Goal: Use online tool/utility: Utilize a website feature to perform a specific function

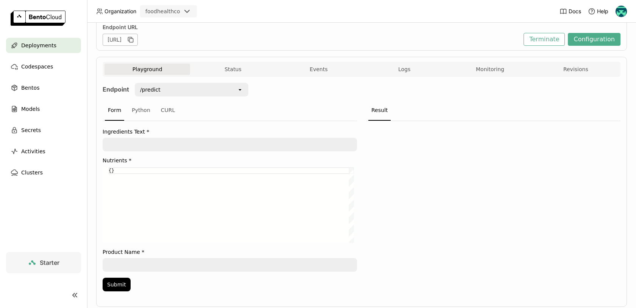
scroll to position [122, 0]
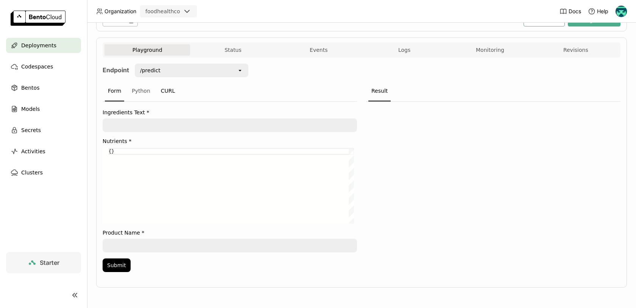
click at [158, 89] on div "CURL" at bounding box center [168, 91] width 20 height 20
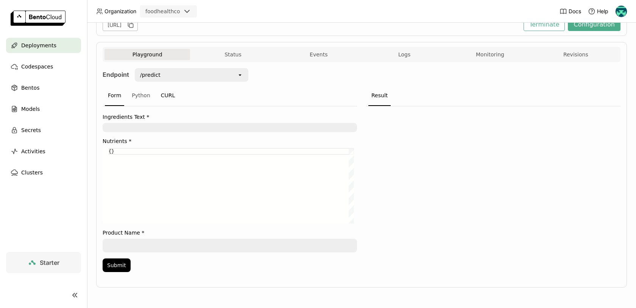
scroll to position [0, 0]
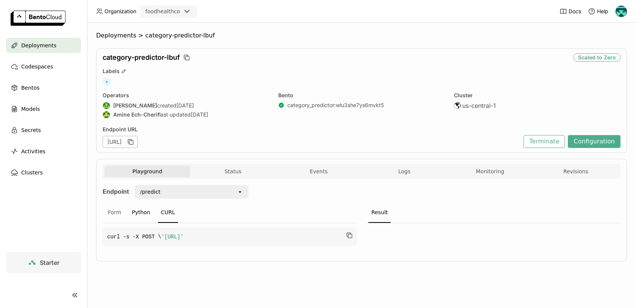
click at [140, 214] on div "Python" at bounding box center [141, 213] width 25 height 20
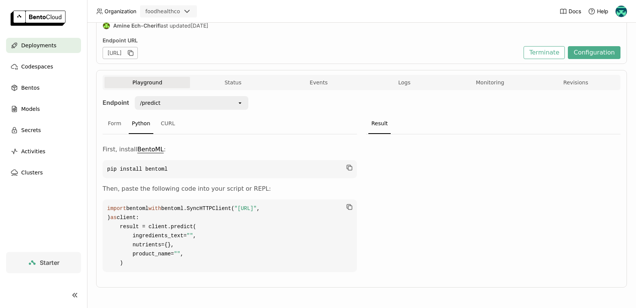
scroll to position [116, 0]
click at [235, 210] on span ""[URL]"" at bounding box center [246, 209] width 22 height 6
click at [213, 234] on code "import bentoml with bentoml.SyncHTTPClient( "[URL]" , ) as client: result = cli…" at bounding box center [230, 236] width 255 height 73
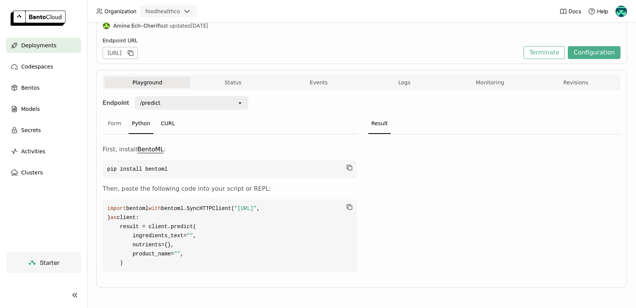
click at [170, 114] on div "CURL" at bounding box center [168, 124] width 20 height 20
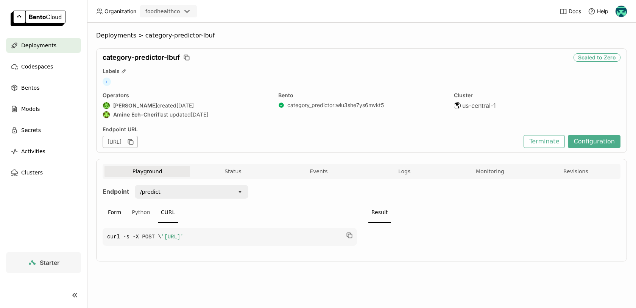
click at [118, 213] on div "Form" at bounding box center [114, 213] width 19 height 20
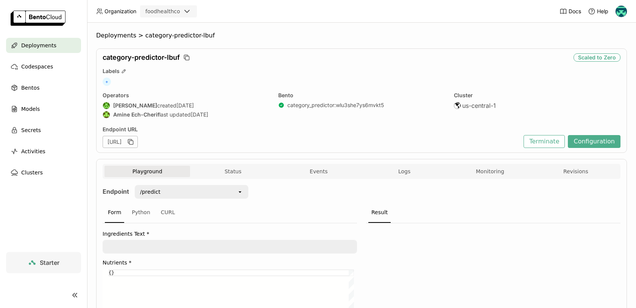
scroll to position [122, 0]
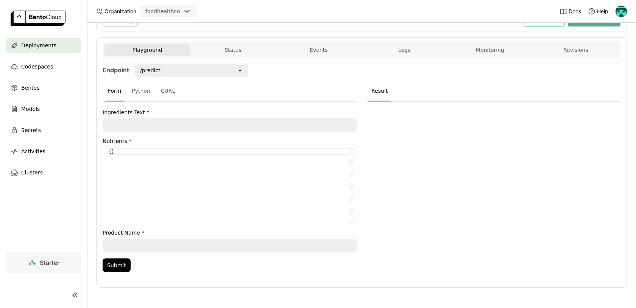
click at [111, 155] on div "{}" at bounding box center [232, 186] width 246 height 76
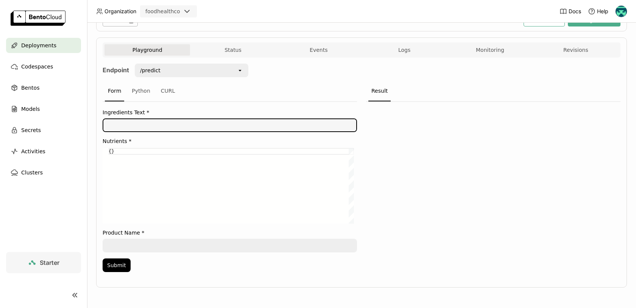
click at [120, 128] on textarea at bounding box center [229, 125] width 253 height 12
click at [277, 245] on textarea at bounding box center [229, 246] width 253 height 12
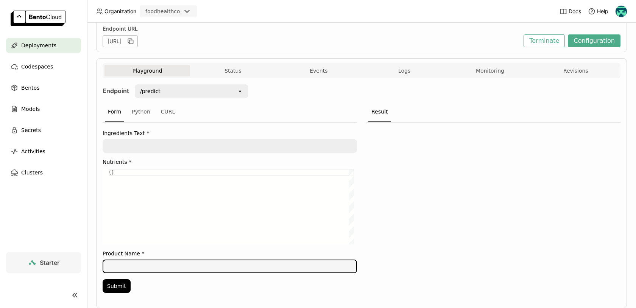
scroll to position [70, 0]
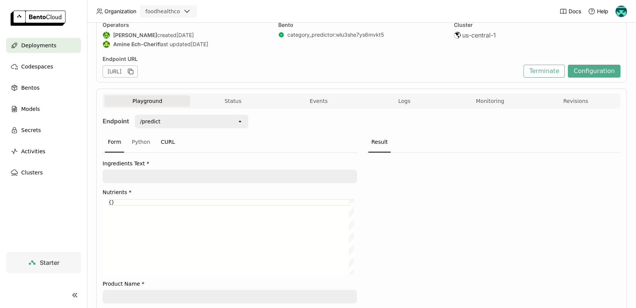
click at [169, 143] on div "CURL" at bounding box center [168, 142] width 20 height 20
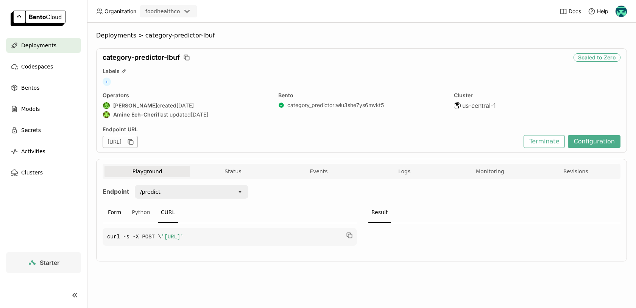
click at [114, 212] on div "Form" at bounding box center [114, 213] width 19 height 20
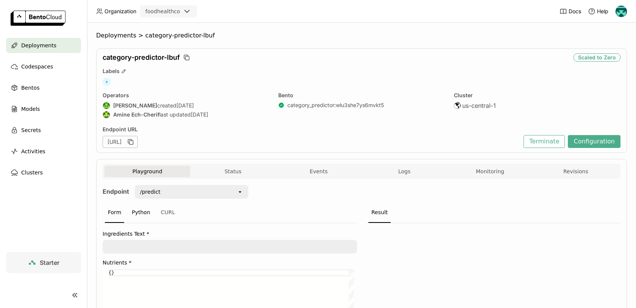
scroll to position [122, 0]
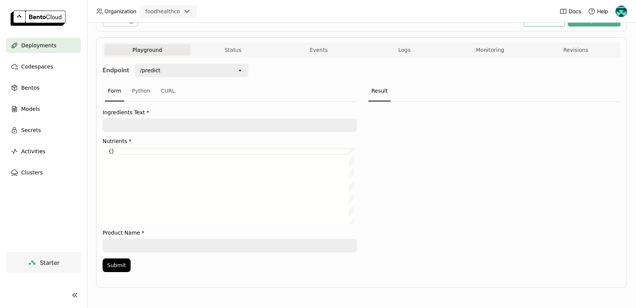
click at [175, 127] on textarea at bounding box center [229, 125] width 253 height 12
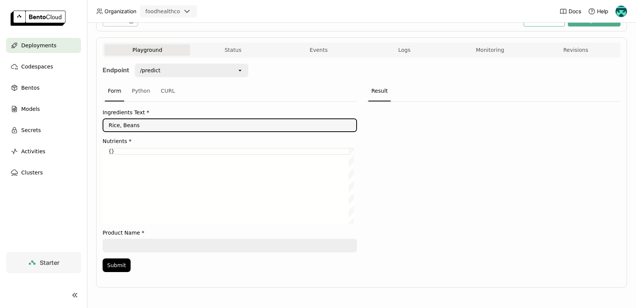
type textarea "Rice, Beans"
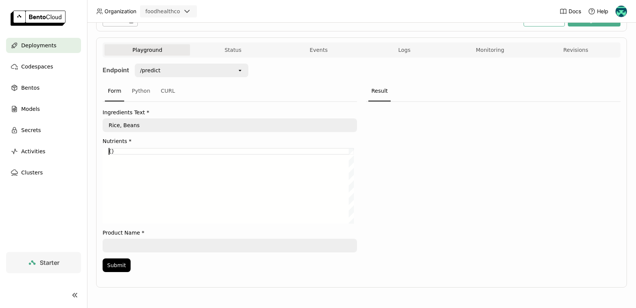
type textarea "{}"
click at [256, 245] on textarea at bounding box center [229, 246] width 253 height 12
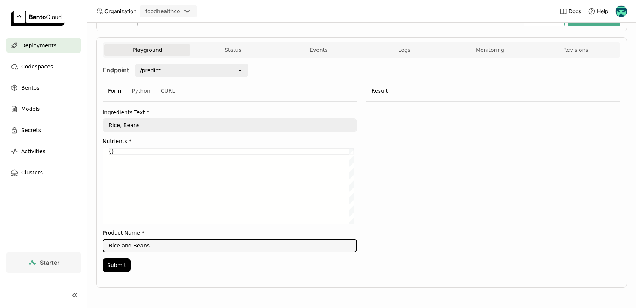
type textarea "Rice and Beans"
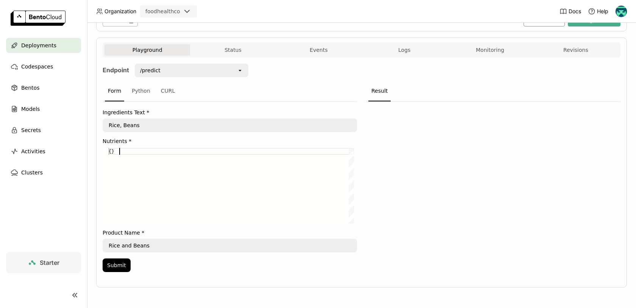
scroll to position [0, 11]
click at [120, 151] on div "{}" at bounding box center [232, 186] width 246 height 76
type textarea "{}"
click at [461, 127] on div at bounding box center [493, 189] width 255 height 175
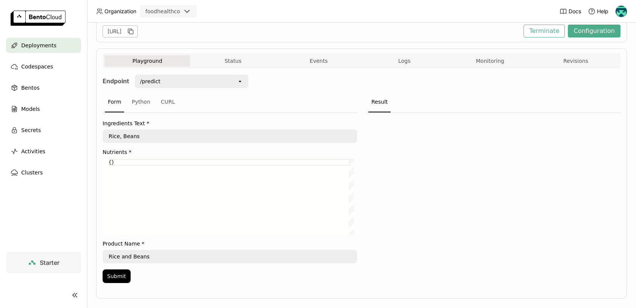
scroll to position [111, 0]
click at [239, 58] on button "Status" at bounding box center [233, 60] width 86 height 11
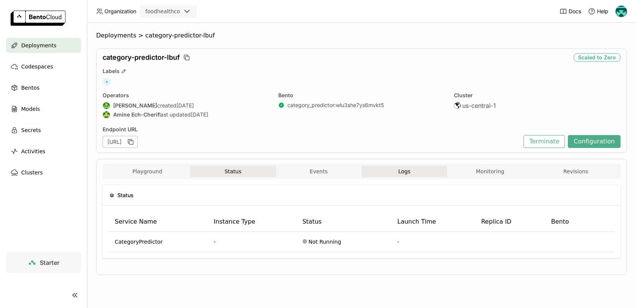
click at [386, 172] on button "Logs" at bounding box center [405, 171] width 86 height 11
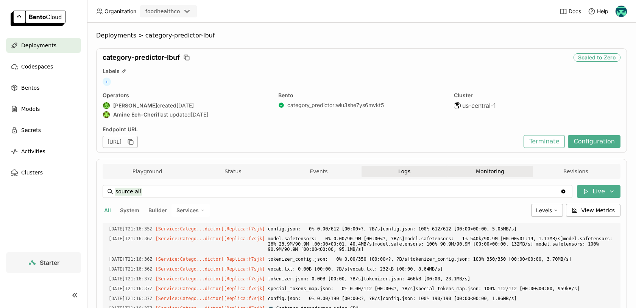
scroll to position [1257, 0]
click at [488, 170] on button "Monitoring" at bounding box center [490, 171] width 86 height 11
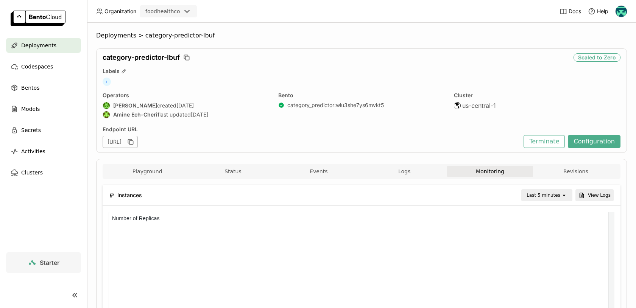
scroll to position [108, 495]
click at [565, 168] on button "Revisions" at bounding box center [576, 171] width 86 height 11
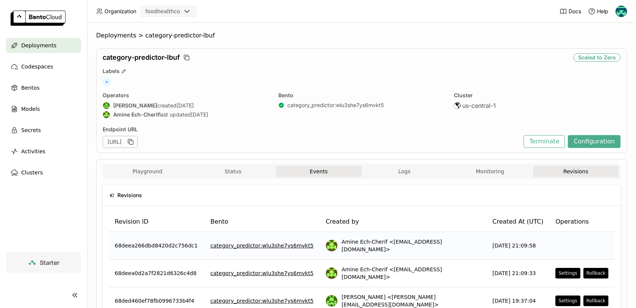
click at [317, 175] on button "Events" at bounding box center [319, 171] width 86 height 11
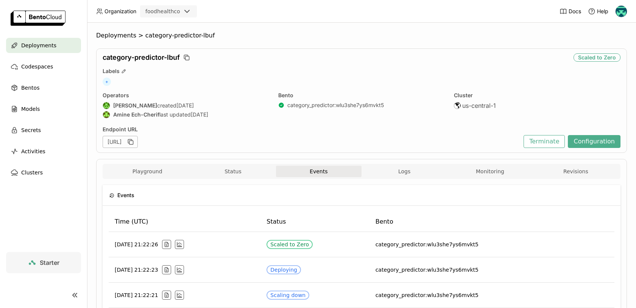
scroll to position [14, 0]
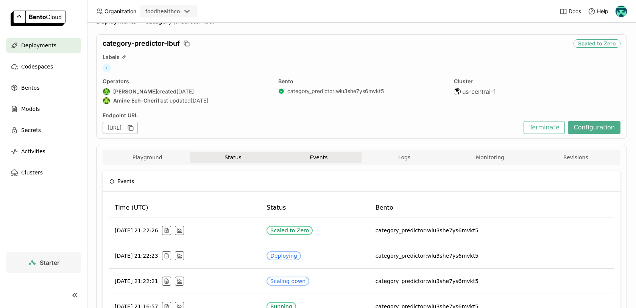
click at [225, 156] on button "Status" at bounding box center [233, 157] width 86 height 11
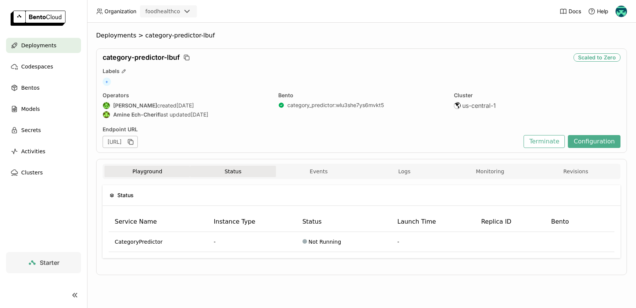
drag, startPoint x: 155, startPoint y: 172, endPoint x: 165, endPoint y: 169, distance: 10.8
click at [155, 172] on button "Playground" at bounding box center [148, 171] width 86 height 11
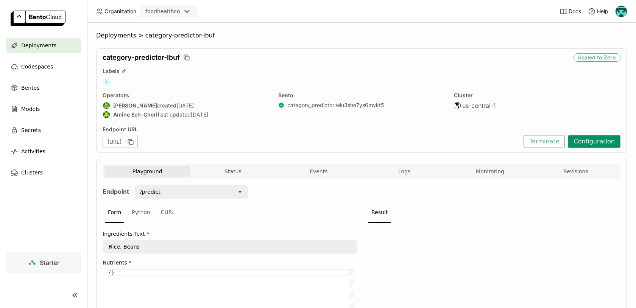
click at [603, 141] on button "Configuration" at bounding box center [594, 141] width 53 height 13
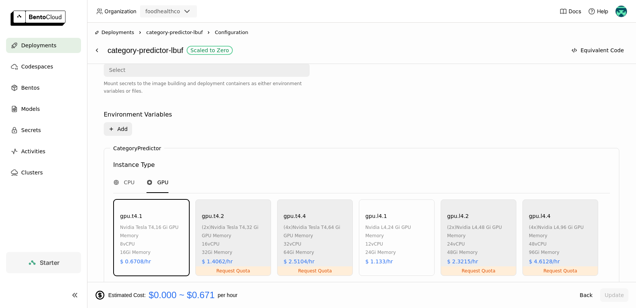
scroll to position [6, 0]
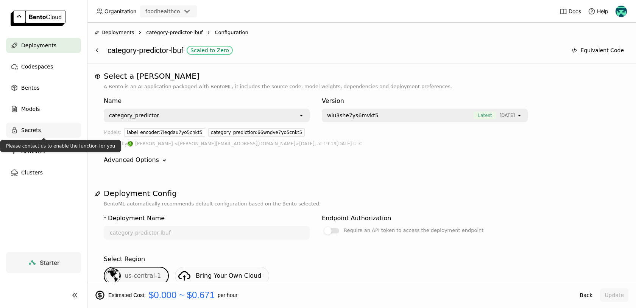
click at [44, 135] on div "Secrets" at bounding box center [43, 130] width 75 height 15
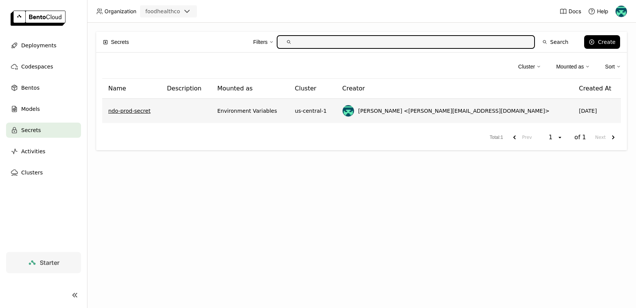
click at [133, 109] on link "ndo-prod-secret" at bounding box center [129, 111] width 42 height 8
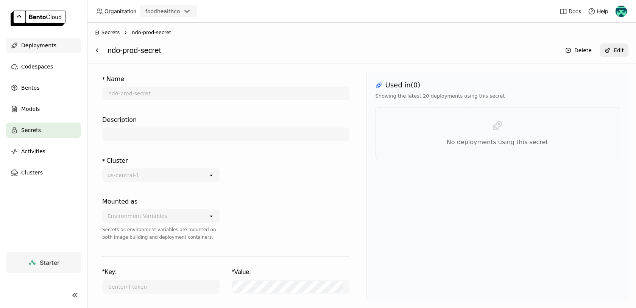
click at [47, 46] on span "Deployments" at bounding box center [38, 45] width 35 height 9
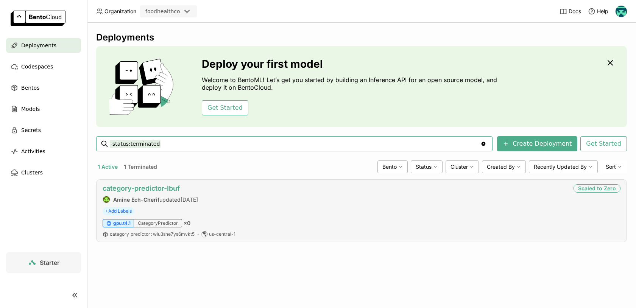
click at [166, 188] on link "category-predictor-lbuf" at bounding box center [141, 189] width 77 height 8
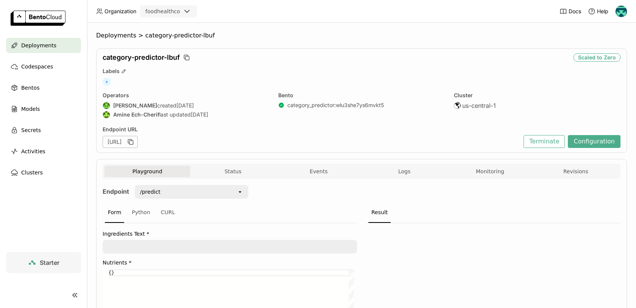
scroll to position [59, 0]
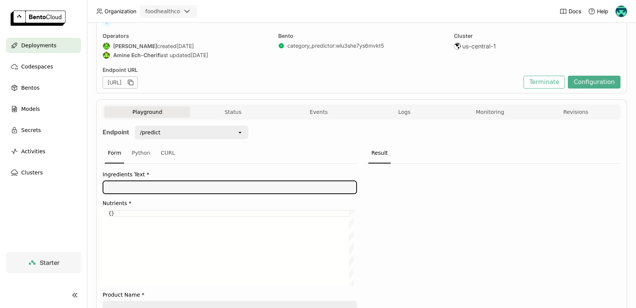
click at [239, 187] on textarea at bounding box center [229, 187] width 253 height 12
type textarea "T"
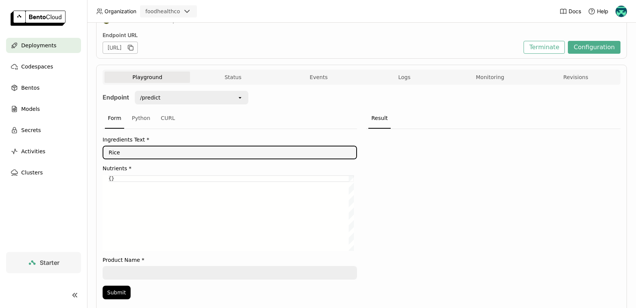
scroll to position [122, 0]
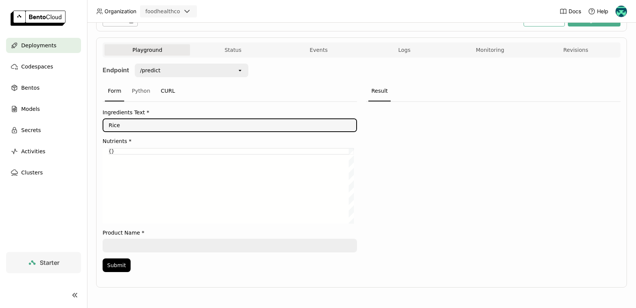
type textarea "Rice"
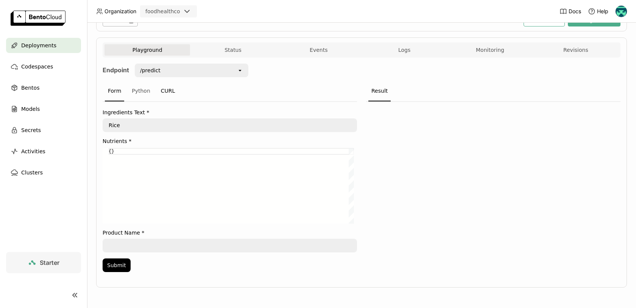
click at [160, 89] on div "CURL" at bounding box center [168, 91] width 20 height 20
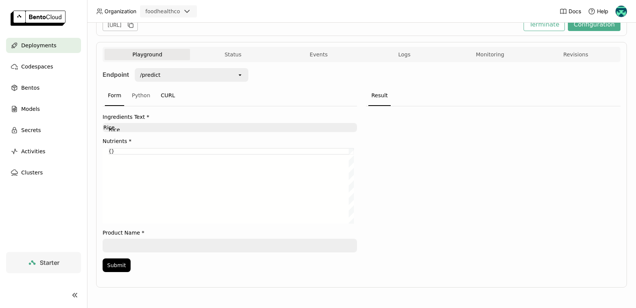
scroll to position [43, 0]
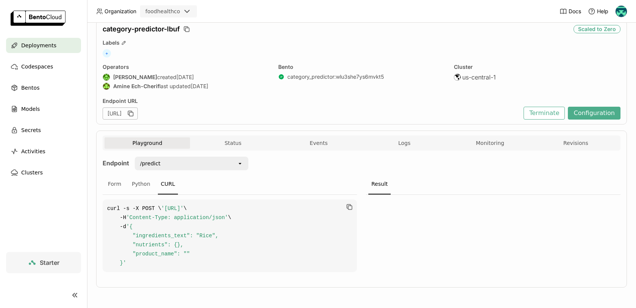
drag, startPoint x: 123, startPoint y: 203, endPoint x: 327, endPoint y: 219, distance: 204.5
click at [184, 206] on span "'[URL]'" at bounding box center [172, 209] width 22 height 6
copy span "[URL]"
click at [413, 218] on div at bounding box center [493, 236] width 255 height 82
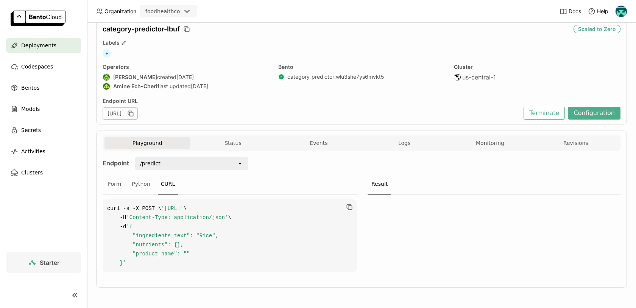
scroll to position [36, 0]
click at [158, 245] on span "'{ "ingredients_text": "Rice", "nutrients": {}, "product_name": "" }'" at bounding box center [162, 245] width 111 height 42
copy span "nutrients"
click at [184, 211] on span "'[URL]'" at bounding box center [172, 209] width 22 height 6
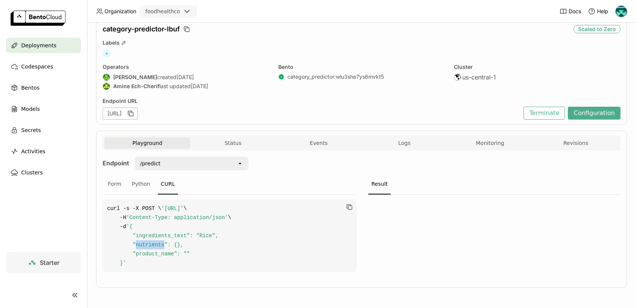
click at [184, 211] on span "'[URL]'" at bounding box center [172, 209] width 22 height 6
copy span "predict"
